Goal: Task Accomplishment & Management: Manage account settings

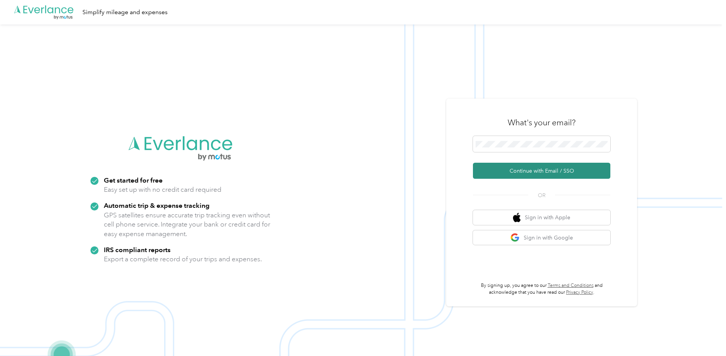
click at [506, 178] on button "Continue with Email / SSO" at bounding box center [542, 171] width 138 height 16
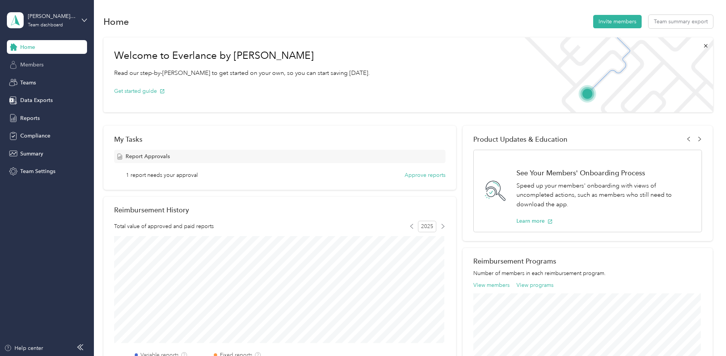
click at [32, 63] on span "Members" at bounding box center [31, 65] width 23 height 8
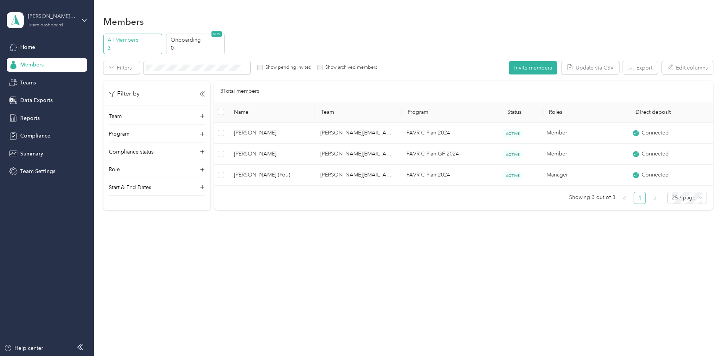
click at [51, 21] on div "chris.j.cook@convergint.com Team dashboard" at bounding box center [52, 19] width 48 height 15
click at [39, 64] on div "Team dashboard" at bounding box center [35, 63] width 42 height 8
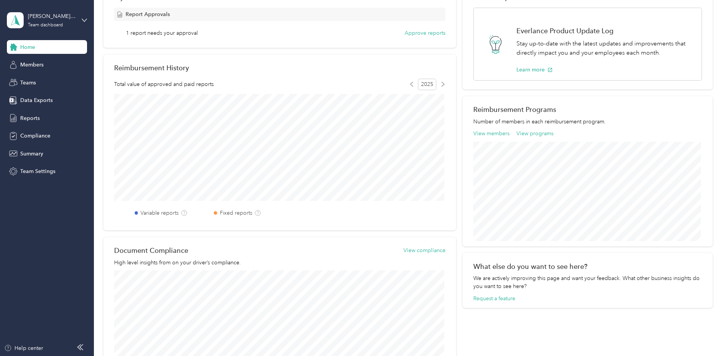
scroll to position [55, 0]
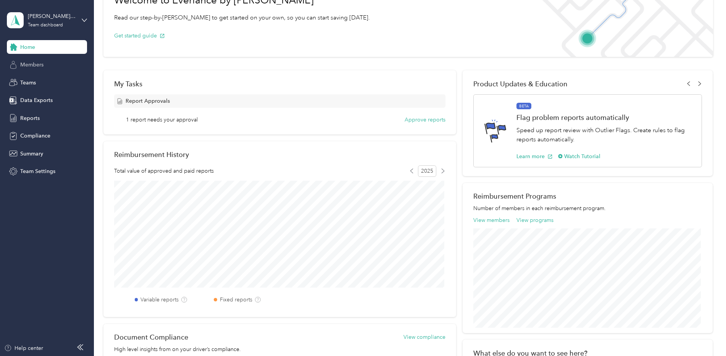
click at [27, 65] on span "Members" at bounding box center [31, 65] width 23 height 8
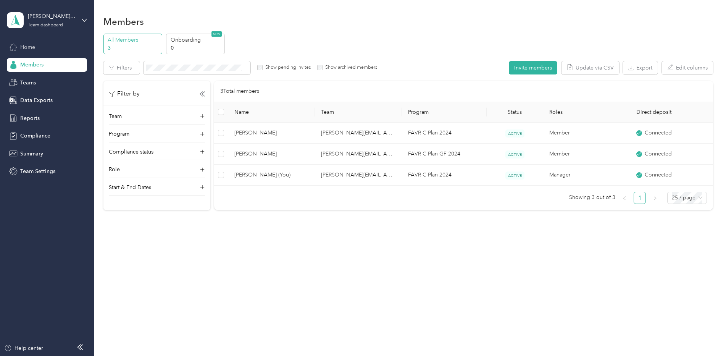
click at [41, 46] on div "Home" at bounding box center [47, 47] width 80 height 14
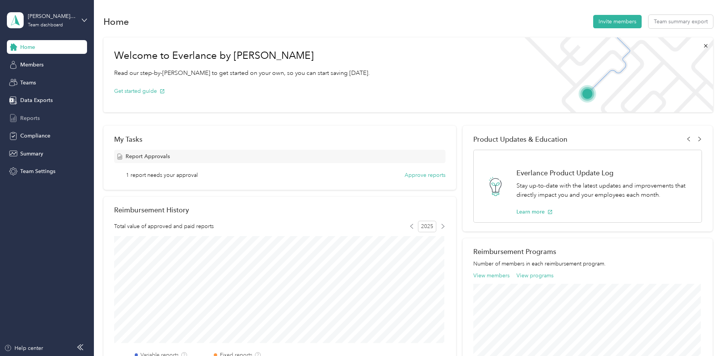
click at [36, 120] on span "Reports" at bounding box center [29, 118] width 19 height 8
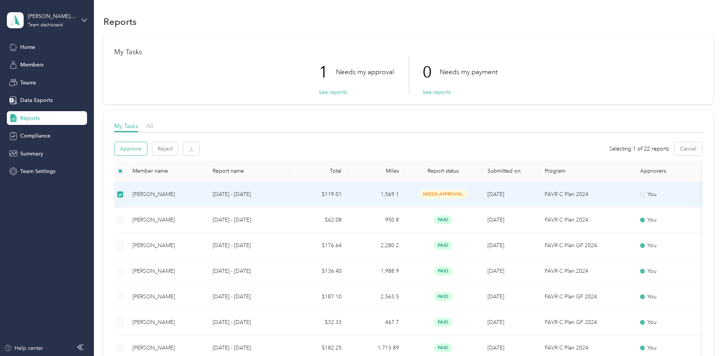
click at [132, 148] on button "Approve" at bounding box center [131, 148] width 32 height 13
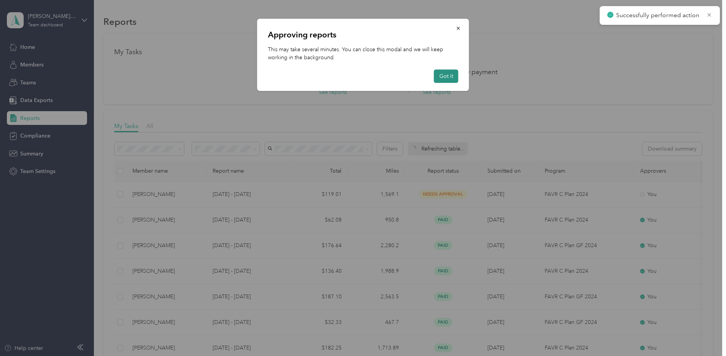
click at [442, 74] on button "Got it" at bounding box center [446, 76] width 24 height 13
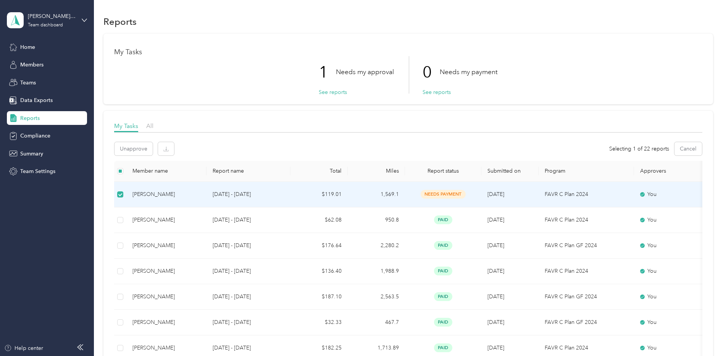
click at [69, 16] on div "chris.j.cook@convergint.com" at bounding box center [52, 16] width 48 height 8
click at [53, 79] on div "Personal dashboard" at bounding box center [38, 80] width 48 height 8
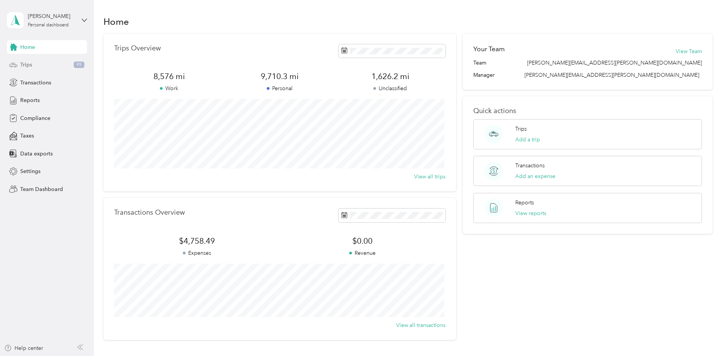
click at [63, 65] on div "Trips 99" at bounding box center [47, 65] width 80 height 14
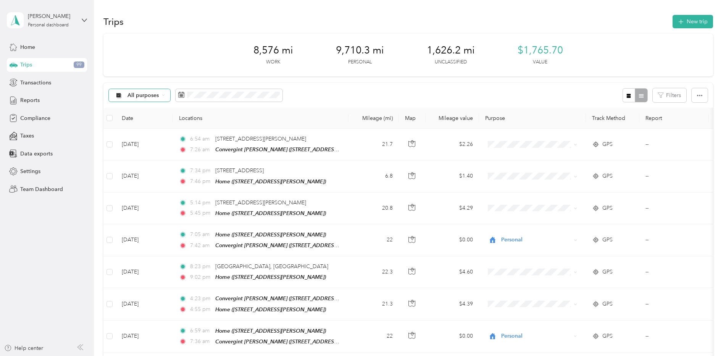
click at [158, 97] on span "All purposes" at bounding box center [144, 95] width 32 height 5
click at [156, 124] on li "Unclassified" at bounding box center [152, 122] width 87 height 13
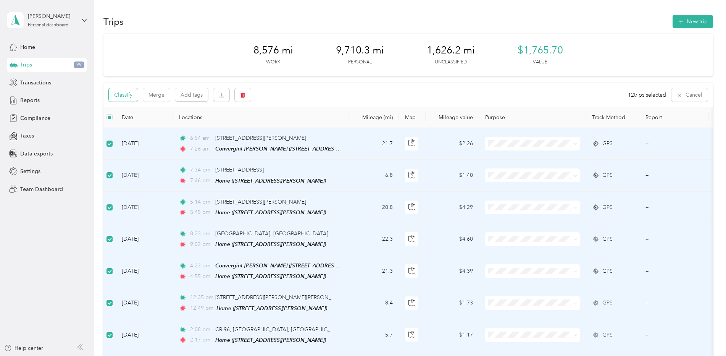
click at [124, 95] on button "Classify" at bounding box center [123, 94] width 29 height 13
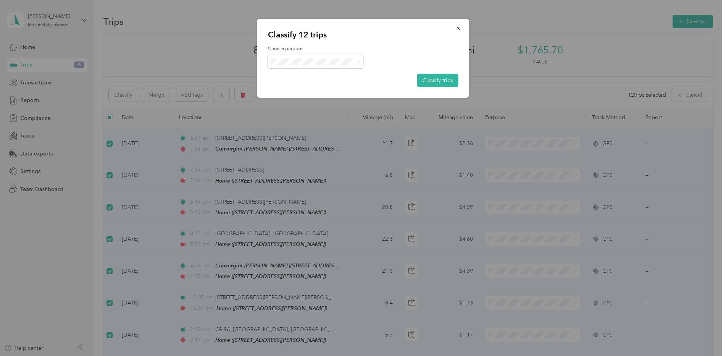
click at [326, 86] on span "Personal" at bounding box center [322, 89] width 71 height 8
click at [431, 81] on button "Classify trips" at bounding box center [437, 80] width 41 height 13
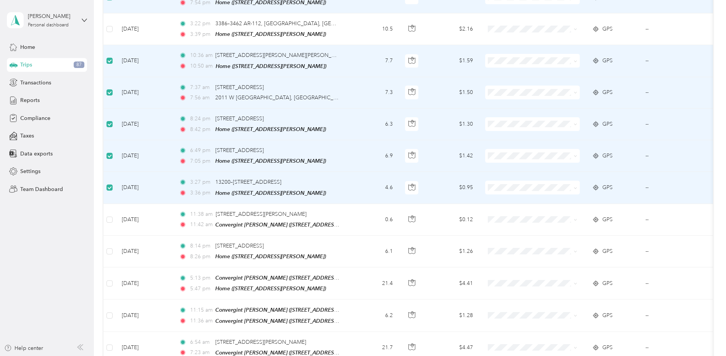
scroll to position [535, 0]
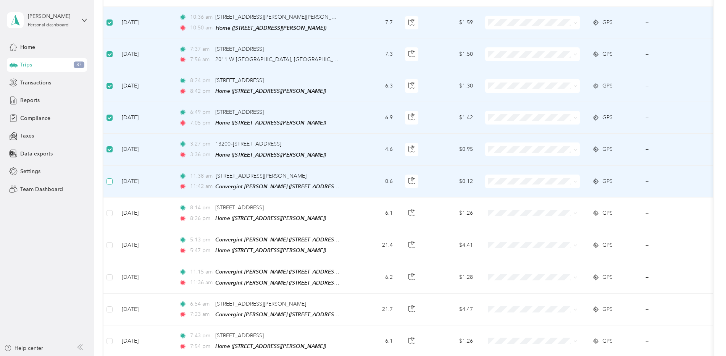
click at [111, 177] on label at bounding box center [110, 181] width 6 height 8
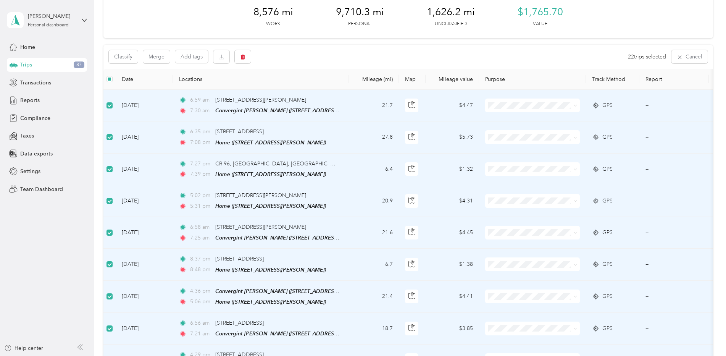
scroll to position [0, 0]
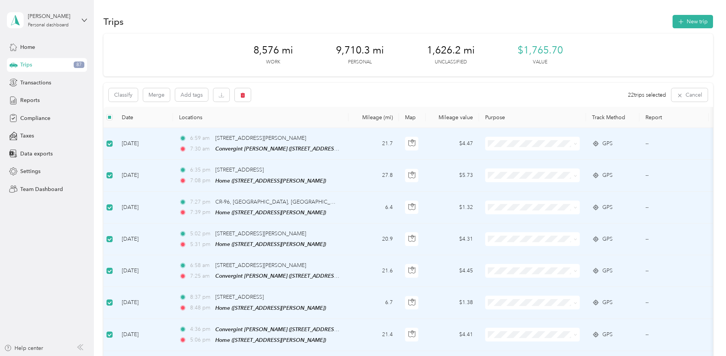
click at [126, 102] on div "Classify Merge Add tags 22 trips selected Cancel" at bounding box center [409, 95] width 610 height 24
click at [125, 99] on button "Classify" at bounding box center [123, 94] width 29 height 13
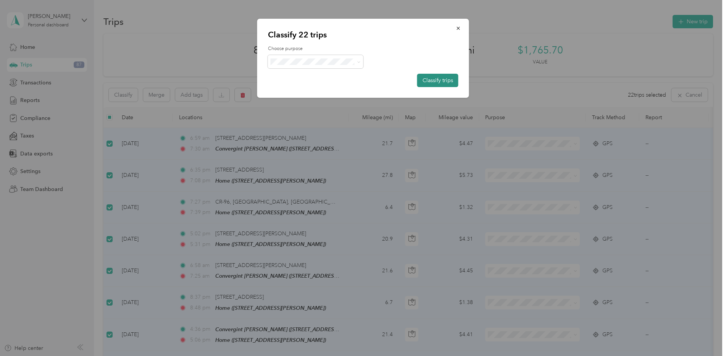
click at [427, 78] on button "Classify trips" at bounding box center [437, 80] width 41 height 13
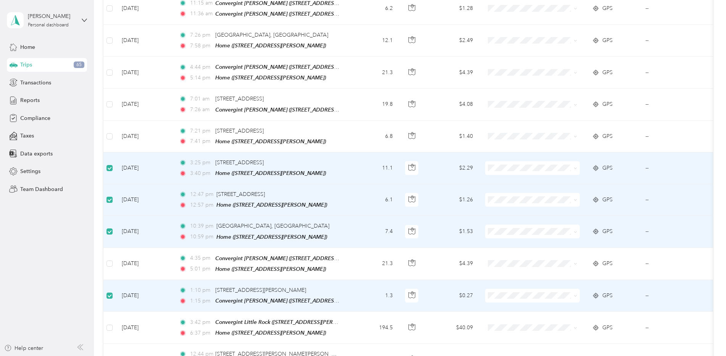
scroll to position [161, 0]
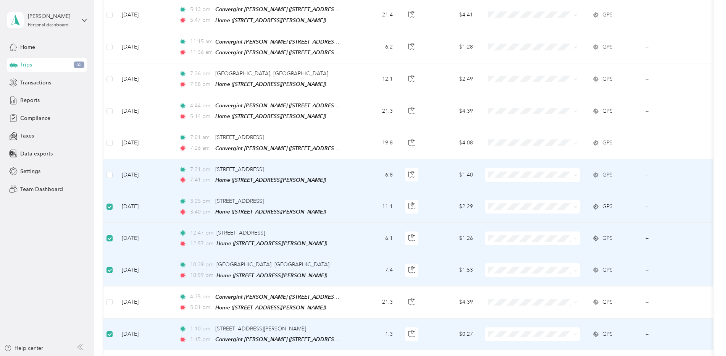
click at [113, 170] on td at bounding box center [110, 175] width 12 height 32
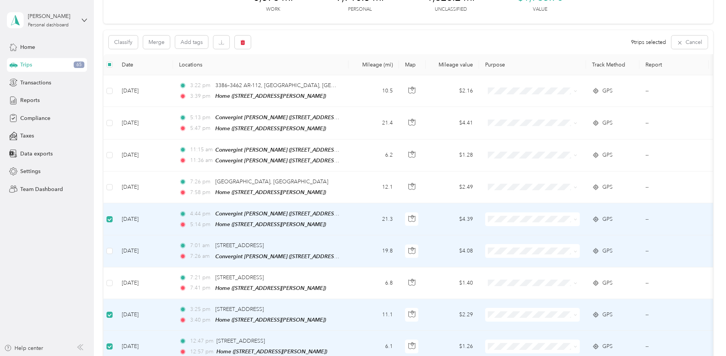
scroll to position [46, 0]
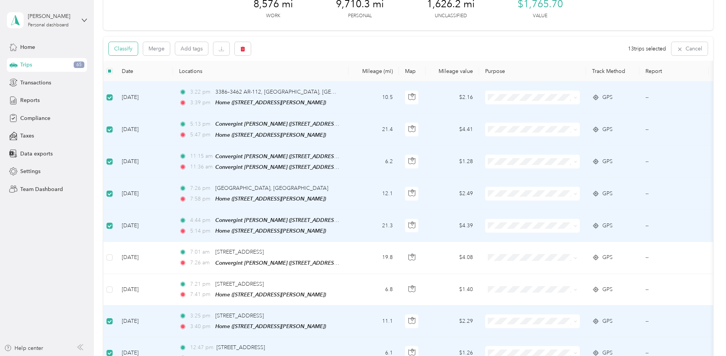
click at [129, 49] on button "Classify" at bounding box center [123, 48] width 29 height 13
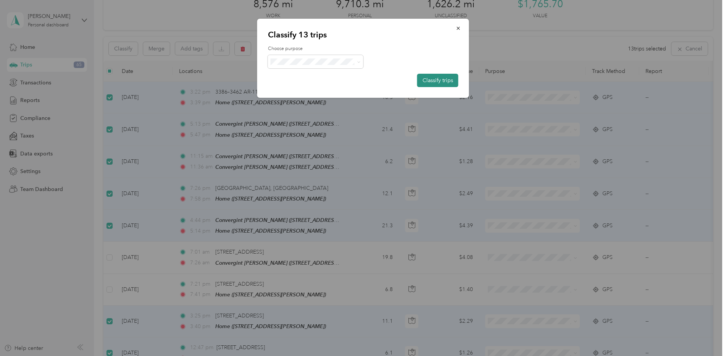
click at [428, 81] on button "Classify trips" at bounding box center [437, 80] width 41 height 13
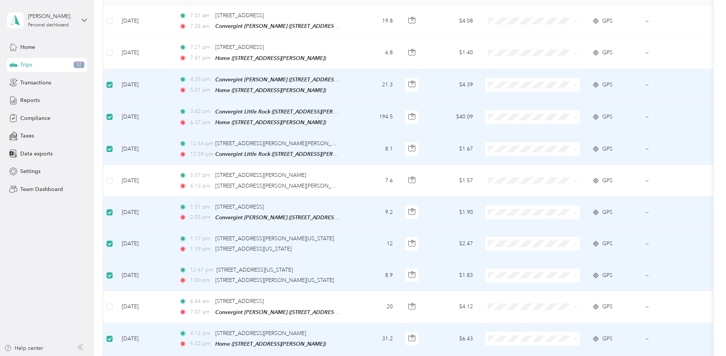
scroll to position [0, 0]
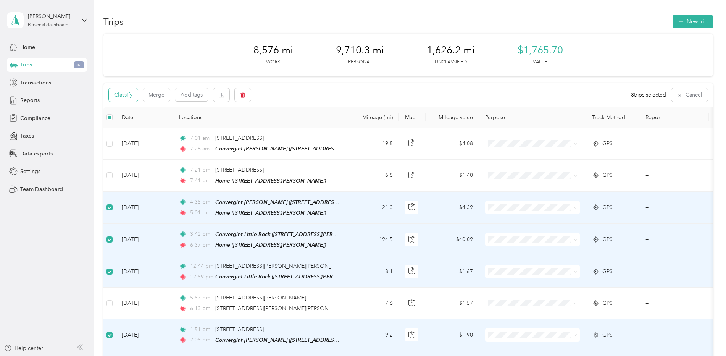
click at [131, 98] on button "Classify" at bounding box center [123, 94] width 29 height 13
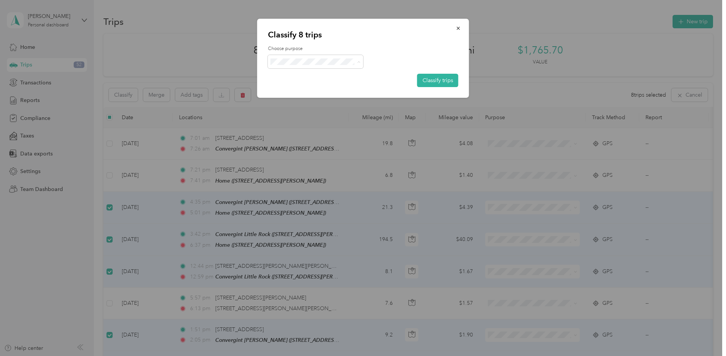
click at [324, 74] on span "Convergint Technologies" at bounding box center [322, 76] width 71 height 8
click at [433, 81] on button "Classify trips" at bounding box center [437, 80] width 41 height 13
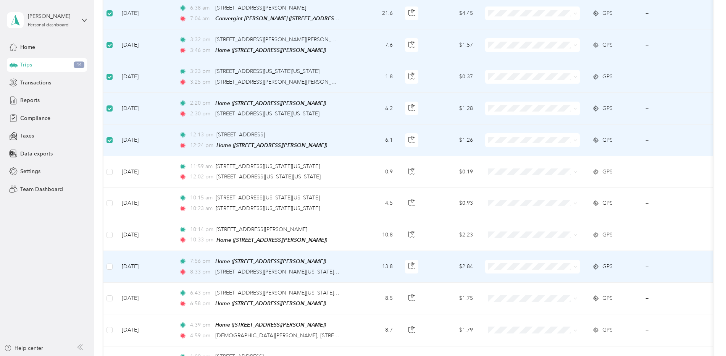
scroll to position [382, 0]
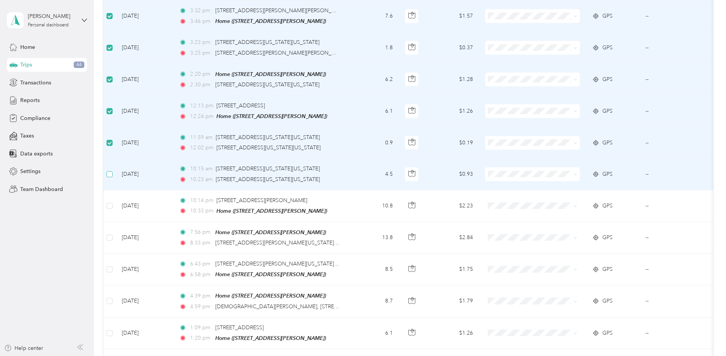
click at [108, 170] on label at bounding box center [110, 174] width 6 height 8
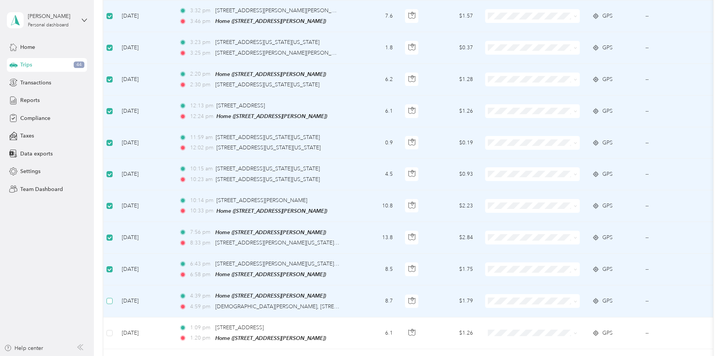
click at [111, 297] on label at bounding box center [110, 301] width 6 height 8
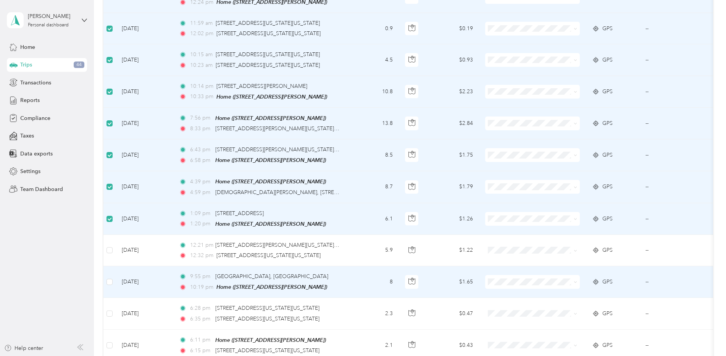
scroll to position [497, 0]
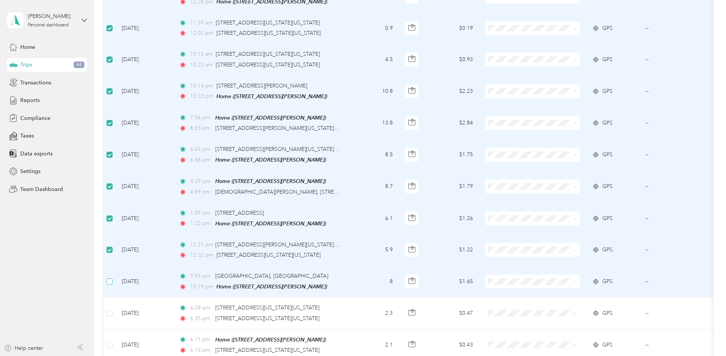
click at [109, 277] on label at bounding box center [110, 281] width 6 height 8
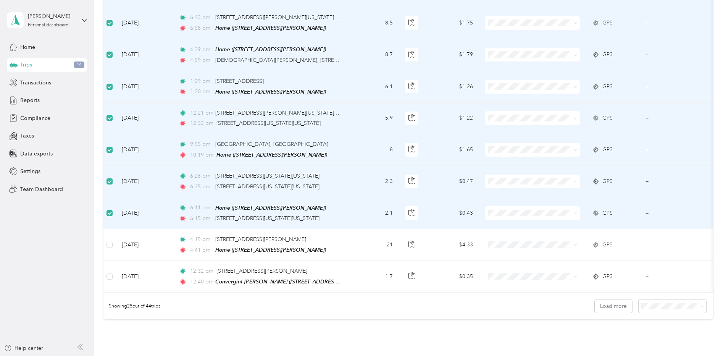
scroll to position [649, 0]
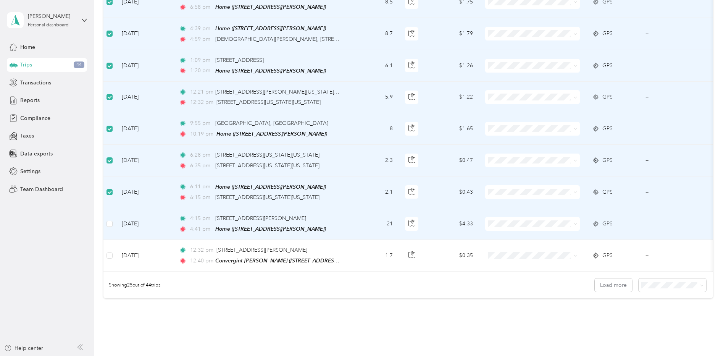
click at [112, 212] on td at bounding box center [110, 224] width 12 height 32
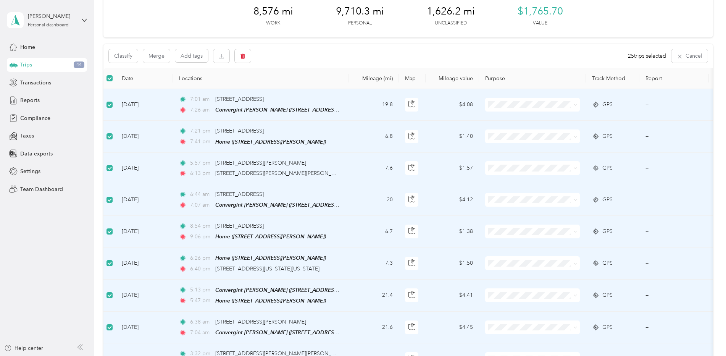
scroll to position [0, 0]
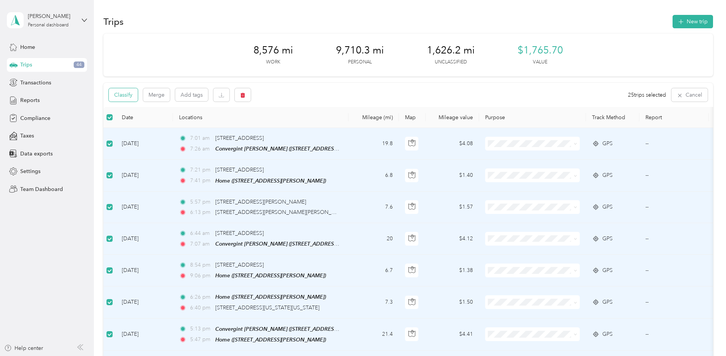
click at [129, 97] on button "Classify" at bounding box center [123, 94] width 29 height 13
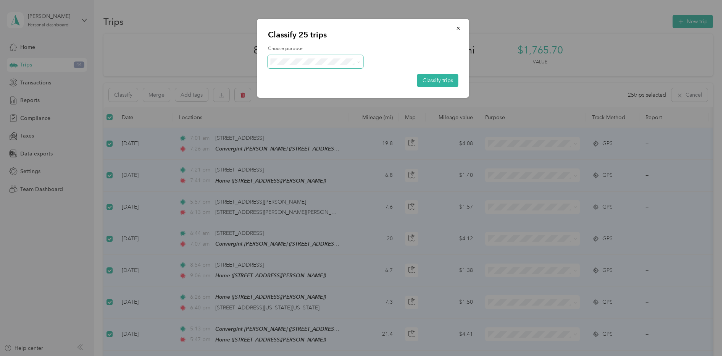
click at [354, 64] on span at bounding box center [357, 62] width 6 height 8
click at [356, 61] on span at bounding box center [357, 62] width 6 height 8
click at [360, 62] on icon at bounding box center [358, 61] width 3 height 3
click at [303, 86] on span "Personal" at bounding box center [323, 89] width 72 height 8
click at [427, 78] on button "Classify trips" at bounding box center [437, 80] width 41 height 13
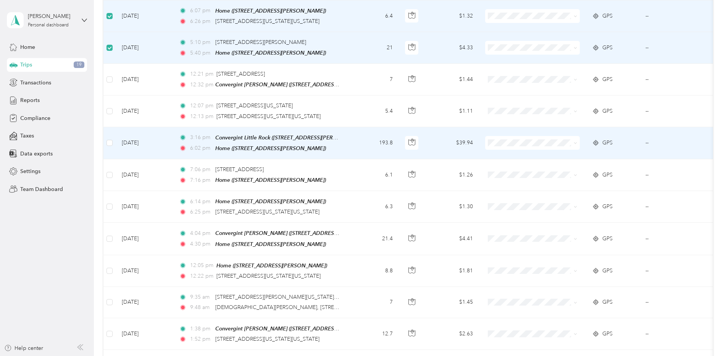
scroll to position [229, 0]
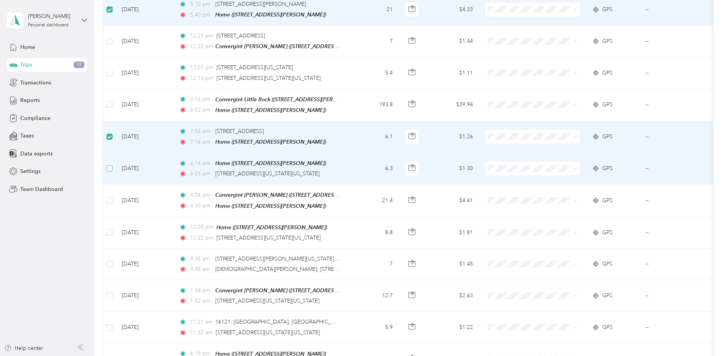
click at [112, 169] on label at bounding box center [110, 168] width 6 height 8
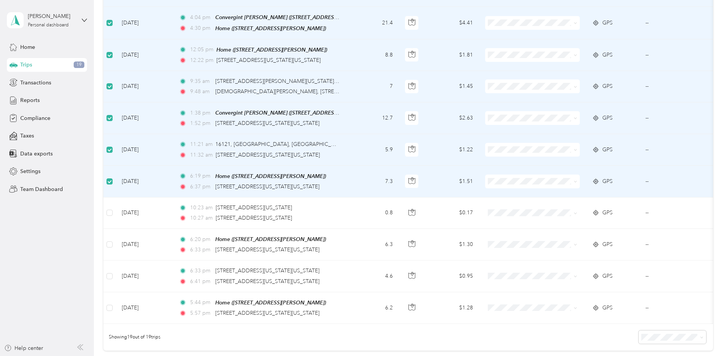
scroll to position [420, 0]
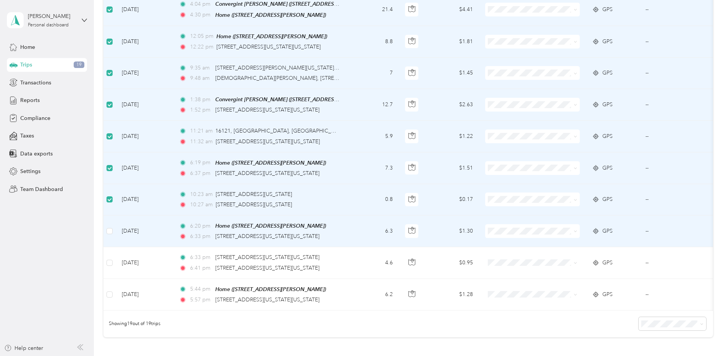
click at [114, 228] on td at bounding box center [110, 231] width 12 height 32
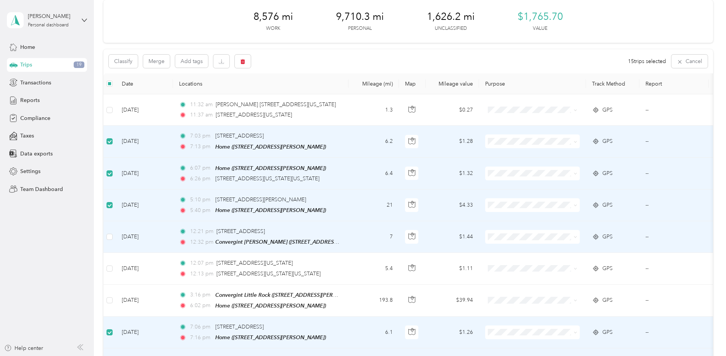
scroll to position [0, 0]
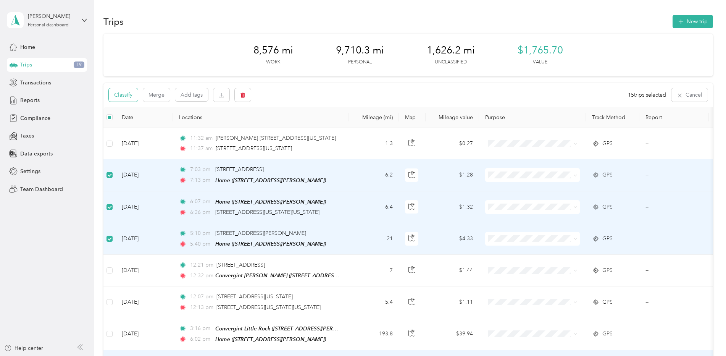
click at [130, 94] on button "Classify" at bounding box center [123, 94] width 29 height 13
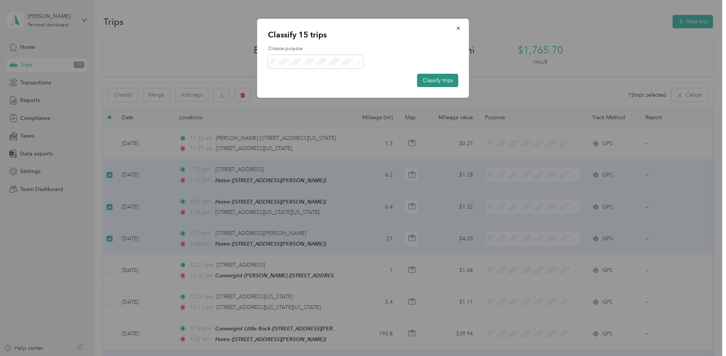
click at [427, 80] on button "Classify trips" at bounding box center [437, 80] width 41 height 13
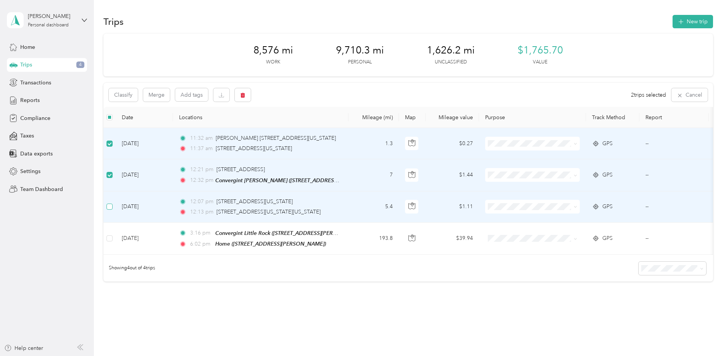
click at [110, 203] on label at bounding box center [110, 206] width 6 height 8
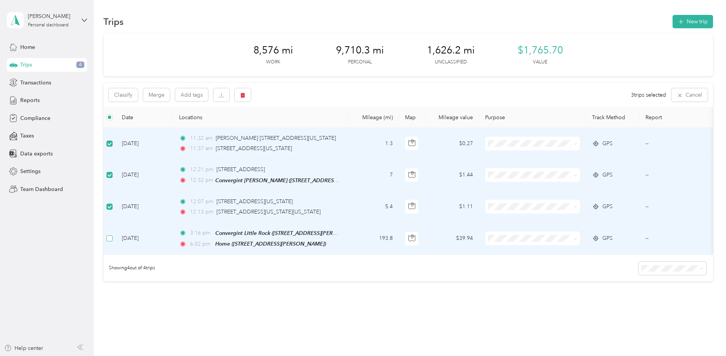
click at [112, 241] on label at bounding box center [110, 238] width 6 height 8
click at [130, 94] on button "Classify" at bounding box center [123, 94] width 29 height 13
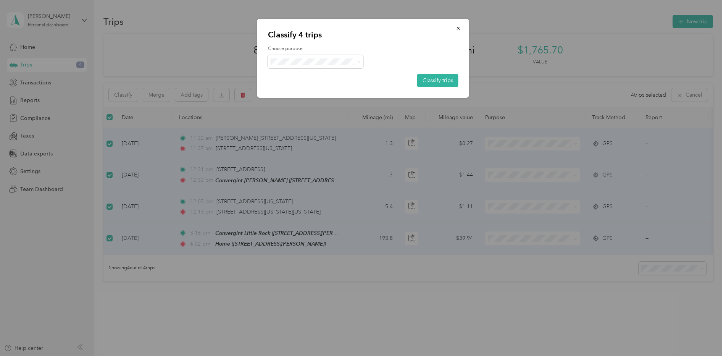
click at [322, 76] on span "Convergint Technologies" at bounding box center [322, 76] width 71 height 8
click at [427, 79] on button "Classify trips" at bounding box center [437, 80] width 41 height 13
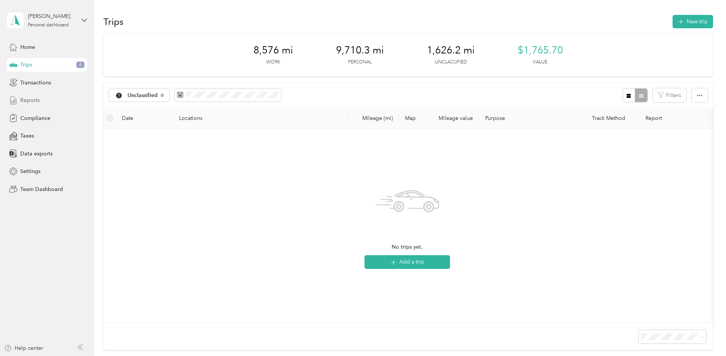
click at [32, 96] on div "Reports" at bounding box center [47, 101] width 80 height 14
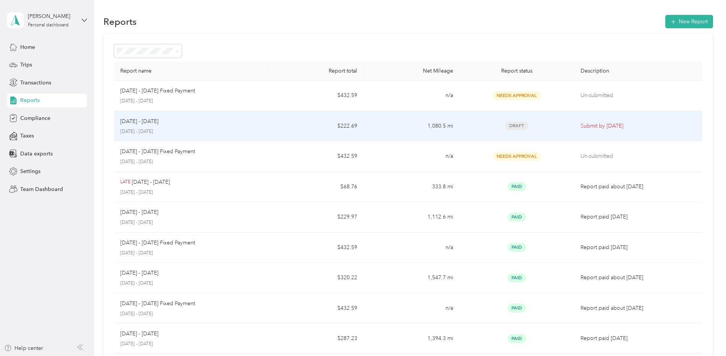
click at [180, 124] on div "Sep 1 - 30, 2025" at bounding box center [190, 121] width 141 height 8
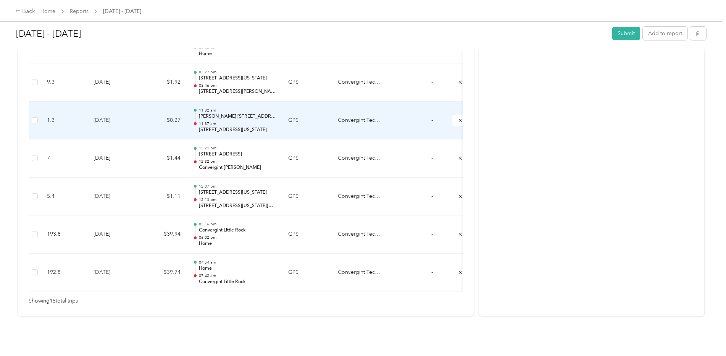
scroll to position [580, 0]
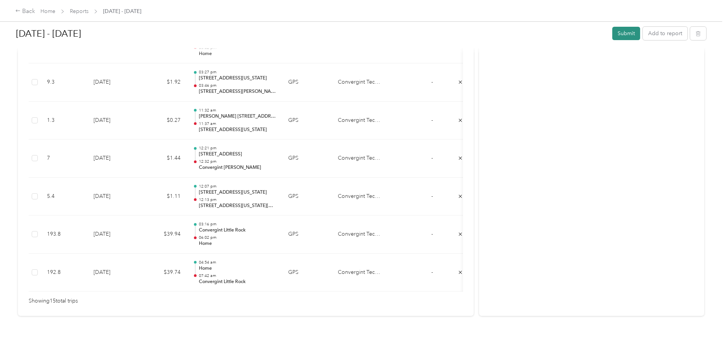
click at [618, 33] on button "Submit" at bounding box center [627, 33] width 28 height 13
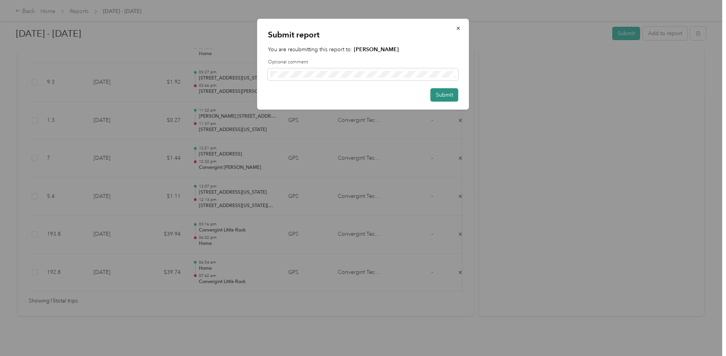
click at [450, 95] on button "Submit" at bounding box center [445, 94] width 28 height 13
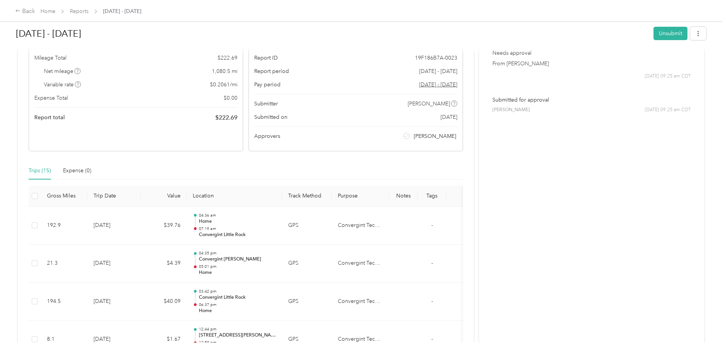
scroll to position [0, 0]
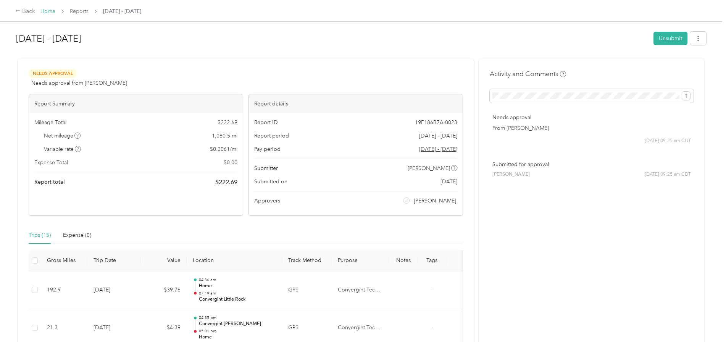
click at [51, 10] on link "Home" at bounding box center [47, 11] width 15 height 6
